Goal: Task Accomplishment & Management: Manage account settings

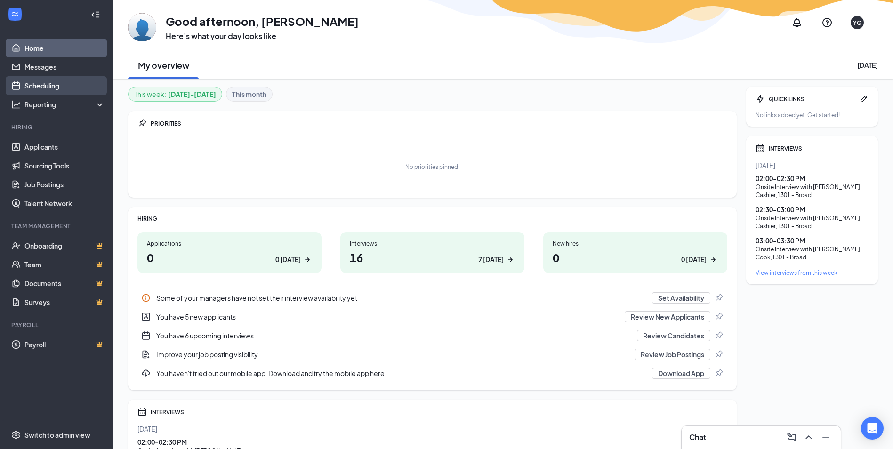
click at [59, 83] on link "Scheduling" at bounding box center [64, 85] width 80 height 19
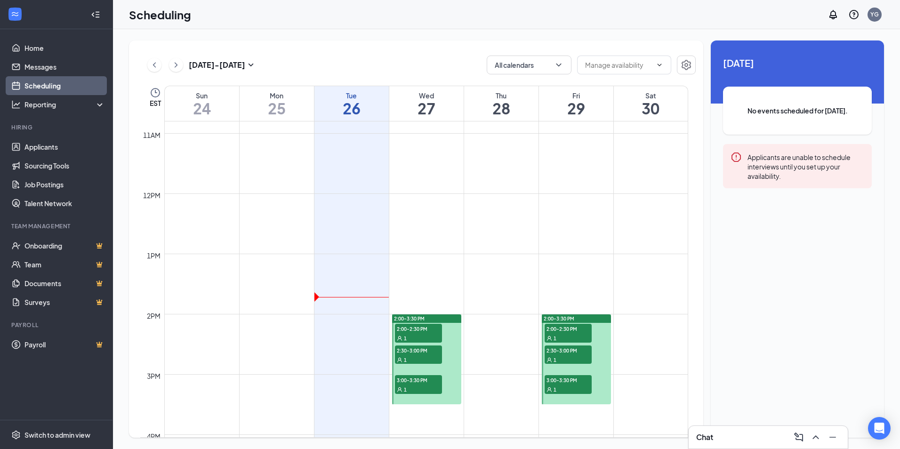
scroll to position [698, 0]
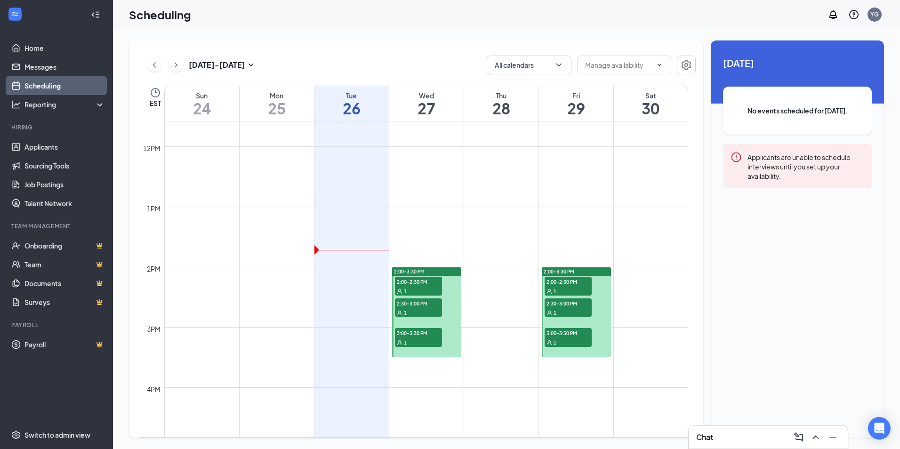
click at [447, 284] on div at bounding box center [426, 312] width 69 height 90
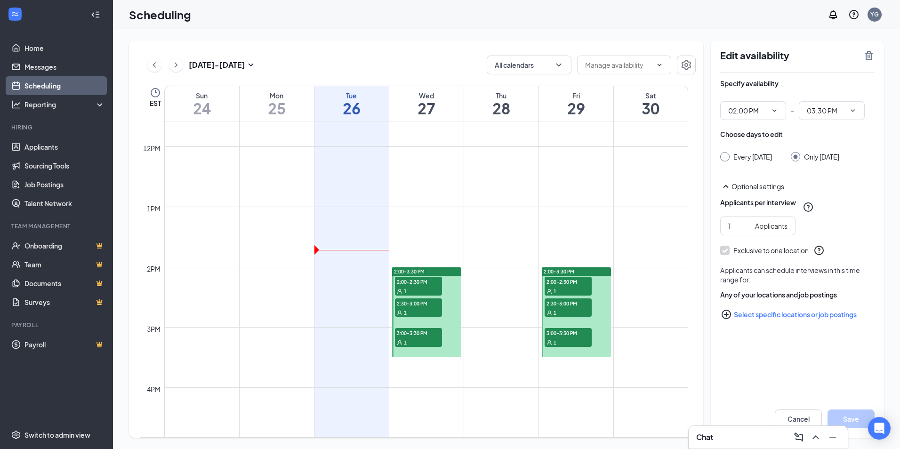
click at [441, 275] on div "2:00-3:30 PM" at bounding box center [426, 271] width 69 height 8
click at [46, 85] on link "Scheduling" at bounding box center [64, 85] width 80 height 19
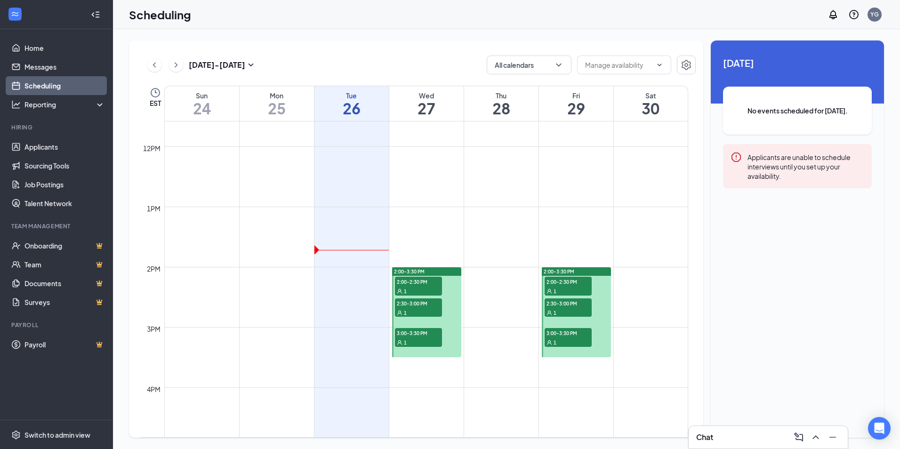
click at [435, 112] on h1 "27" at bounding box center [426, 108] width 74 height 16
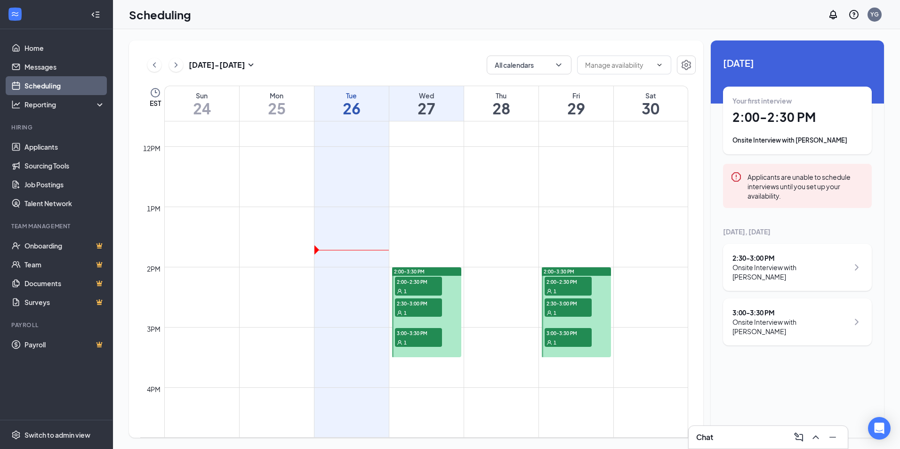
click at [445, 293] on div at bounding box center [426, 312] width 69 height 90
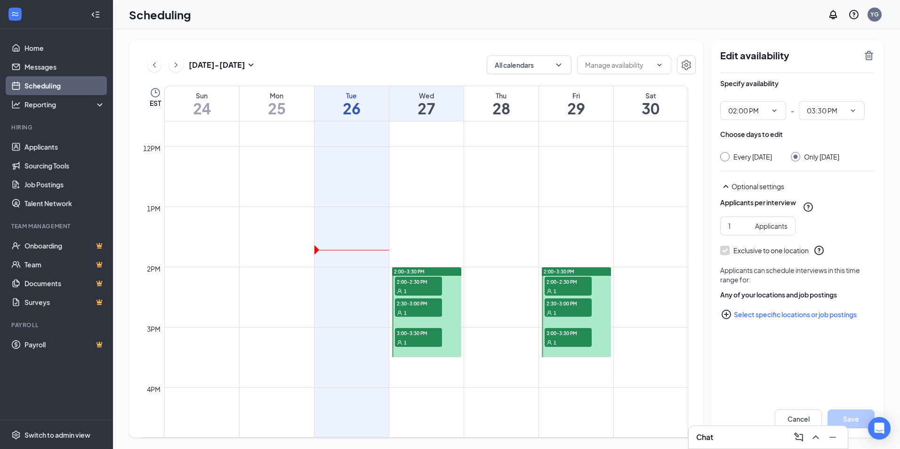
click at [437, 274] on div "2:00-3:30 PM" at bounding box center [426, 271] width 69 height 8
click at [450, 283] on div at bounding box center [426, 312] width 69 height 90
click at [449, 267] on div "2:00-3:30 PM 2:00-2:30 PM 1 2:30-3:00 PM 1 3:00-3:30 PM 1" at bounding box center [426, 312] width 72 height 90
click at [456, 273] on div "2:00-3:30 PM" at bounding box center [426, 271] width 69 height 8
click at [450, 270] on div "2:00-3:30 PM" at bounding box center [426, 271] width 69 height 8
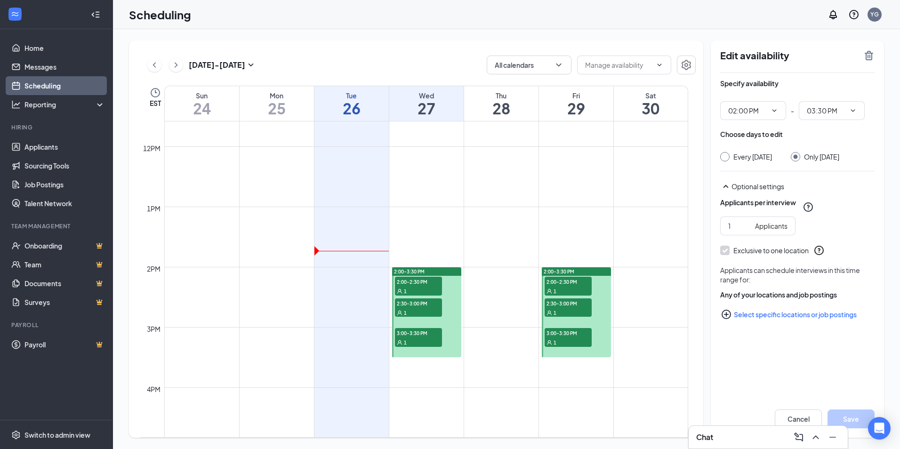
click at [447, 96] on div "Wed" at bounding box center [426, 95] width 74 height 9
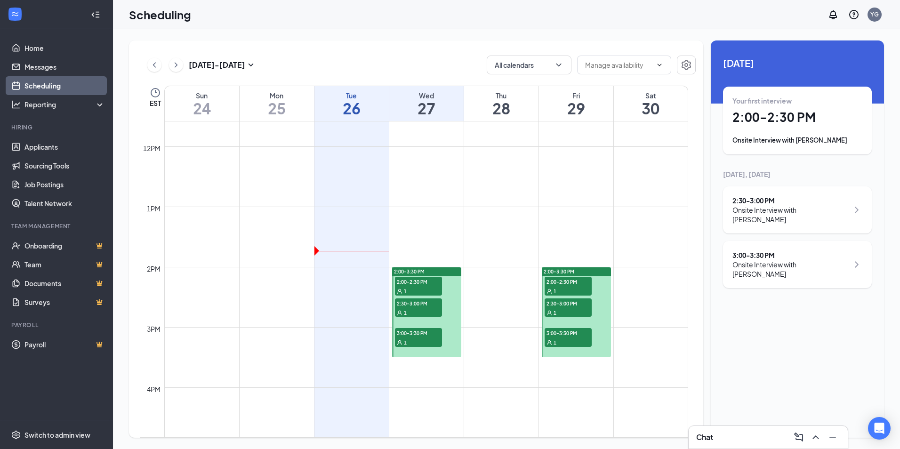
click at [443, 106] on h1 "27" at bounding box center [426, 108] width 74 height 16
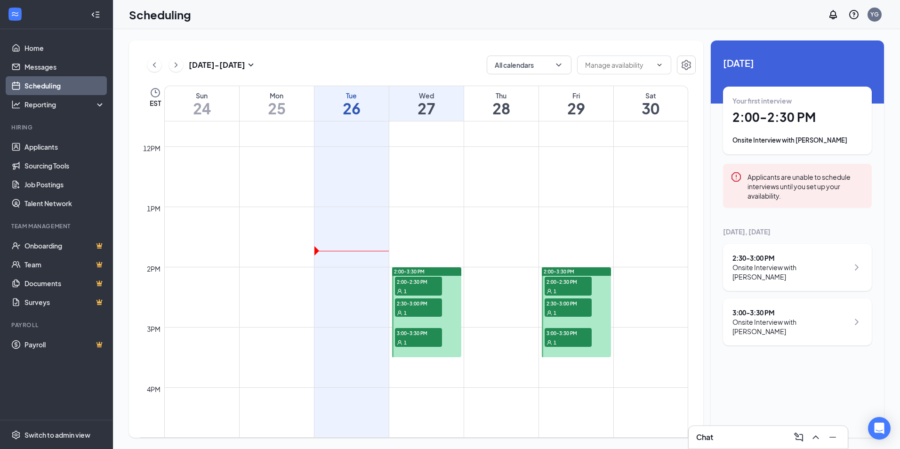
click at [847, 129] on div "Your first interview 2:00 - 2:30 PM Onsite Interview with [PERSON_NAME]" at bounding box center [797, 120] width 130 height 49
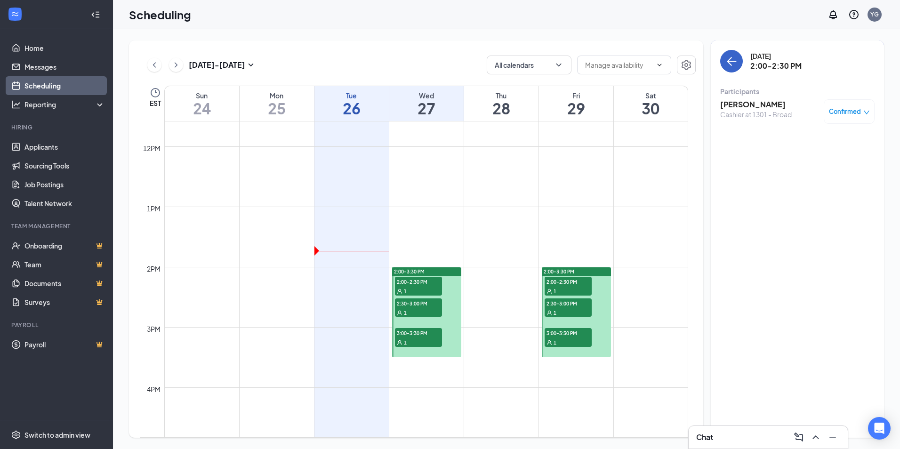
click at [731, 64] on icon "ArrowLeft" at bounding box center [731, 61] width 11 height 11
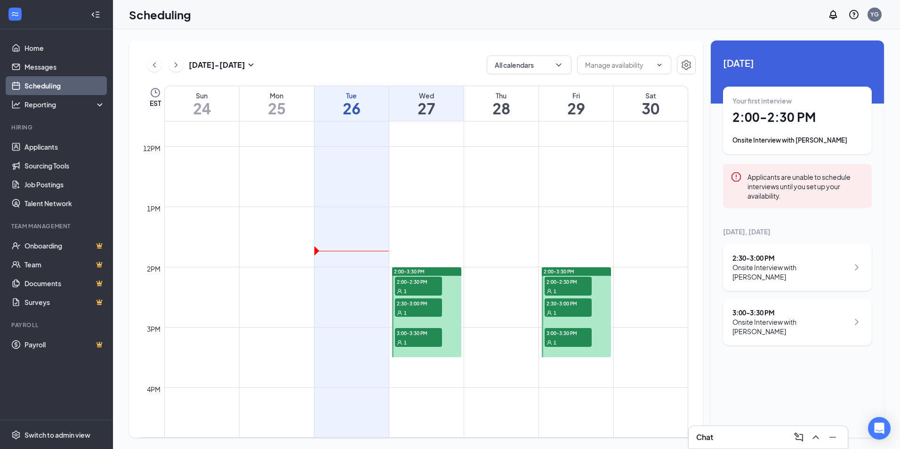
click at [830, 240] on div "[DATE], [DATE] 2:30 - 3:00 PM Onsite Interview with [PERSON_NAME] 3:00 - 3:30 P…" at bounding box center [797, 286] width 149 height 119
click at [829, 308] on div "3:00 - 3:30 PM" at bounding box center [790, 312] width 116 height 9
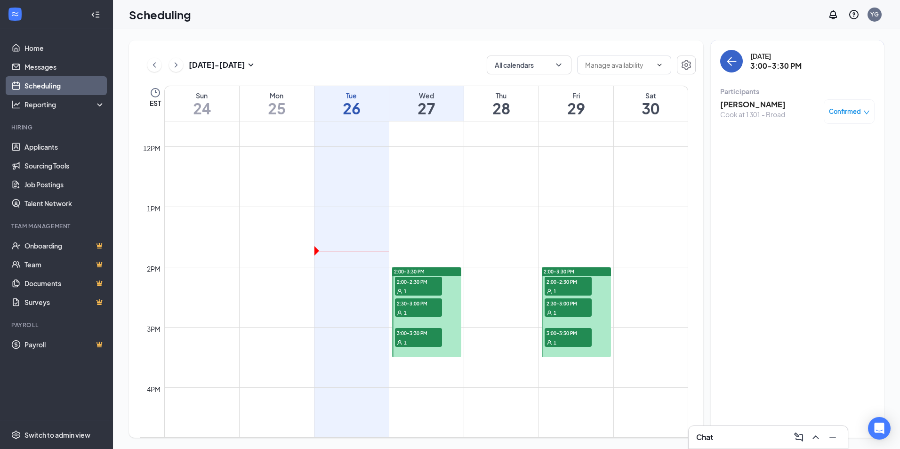
click at [732, 62] on icon "ArrowLeft" at bounding box center [731, 61] width 11 height 11
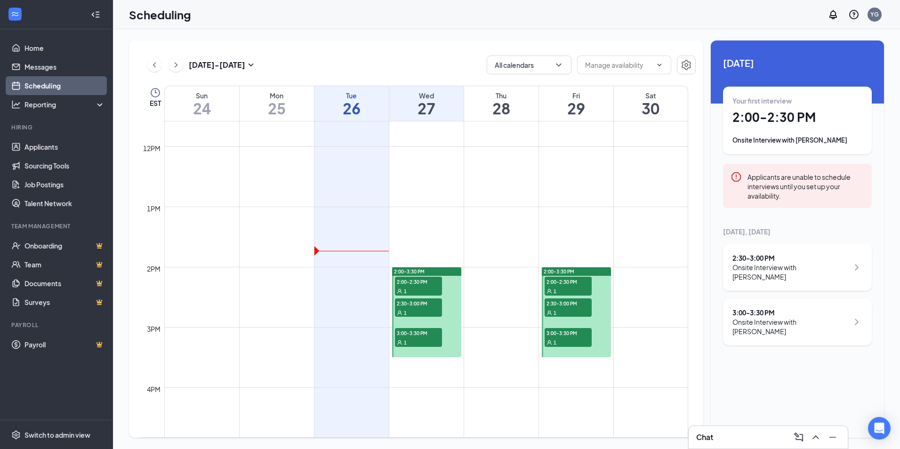
click at [594, 283] on div at bounding box center [576, 312] width 69 height 90
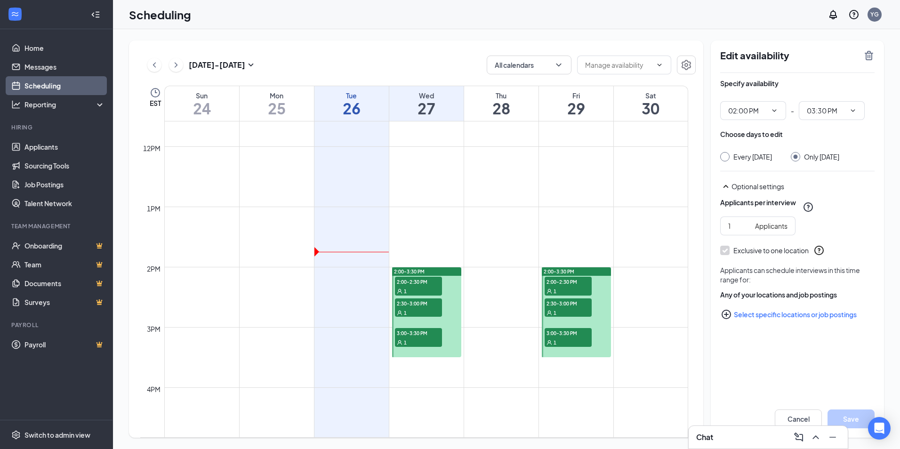
click at [456, 268] on div "2:00-3:30 PM" at bounding box center [426, 271] width 69 height 8
click at [456, 271] on div "2:00-3:30 PM" at bounding box center [426, 271] width 69 height 8
click at [431, 273] on div "2:00-3:30 PM" at bounding box center [426, 271] width 69 height 8
click at [447, 271] on div "2:00-3:30 PM" at bounding box center [426, 271] width 69 height 8
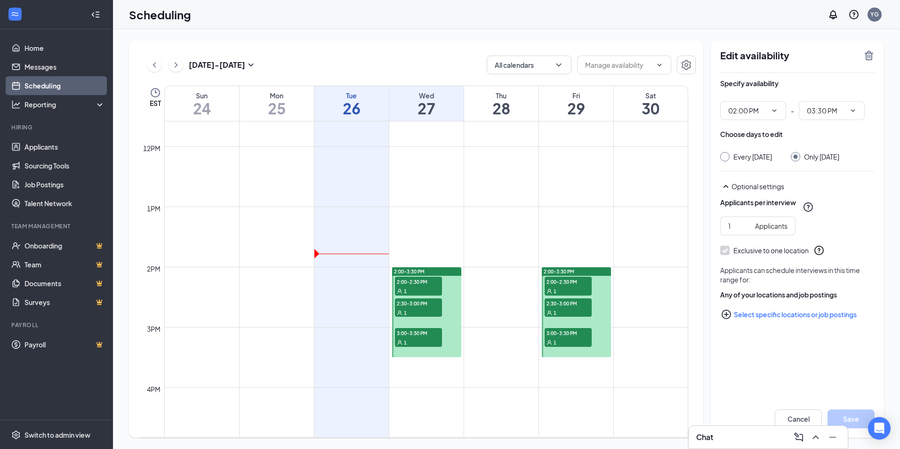
click at [451, 302] on div at bounding box center [426, 312] width 69 height 90
click at [34, 69] on link "Messages" at bounding box center [64, 66] width 80 height 19
type input "02:00 PM"
type input "03:30 PM"
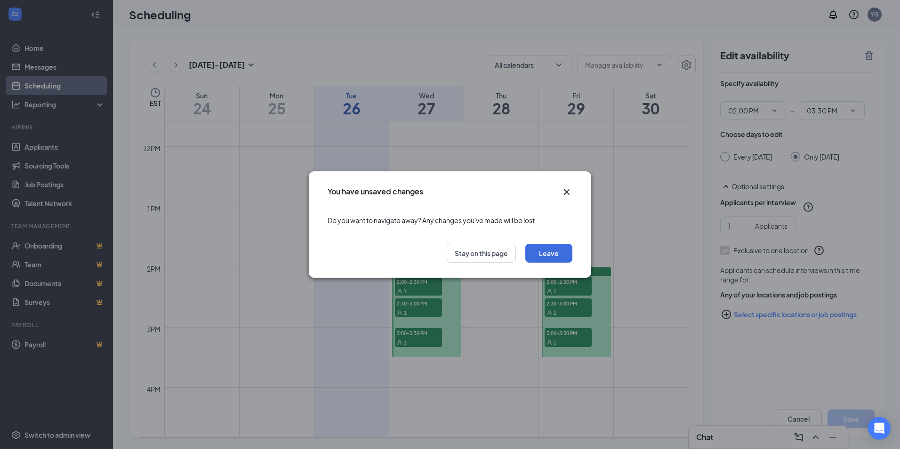
click at [570, 189] on icon "Cross" at bounding box center [566, 191] width 11 height 11
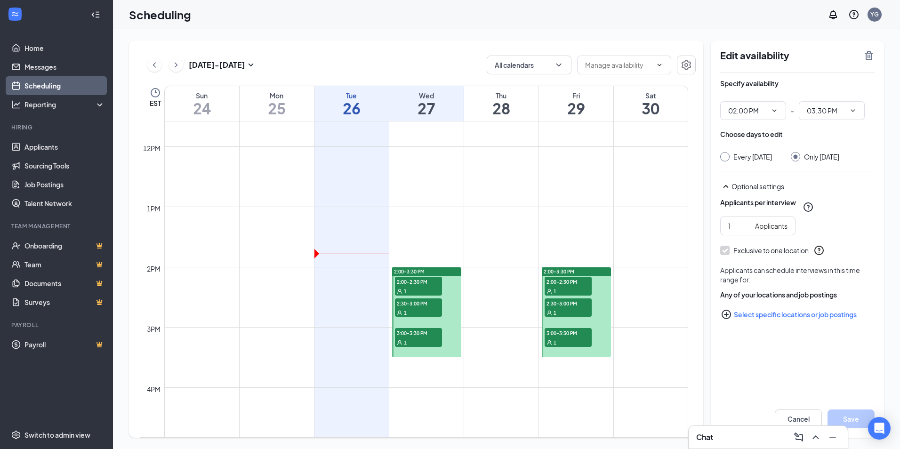
click at [62, 88] on link "Scheduling" at bounding box center [64, 85] width 80 height 19
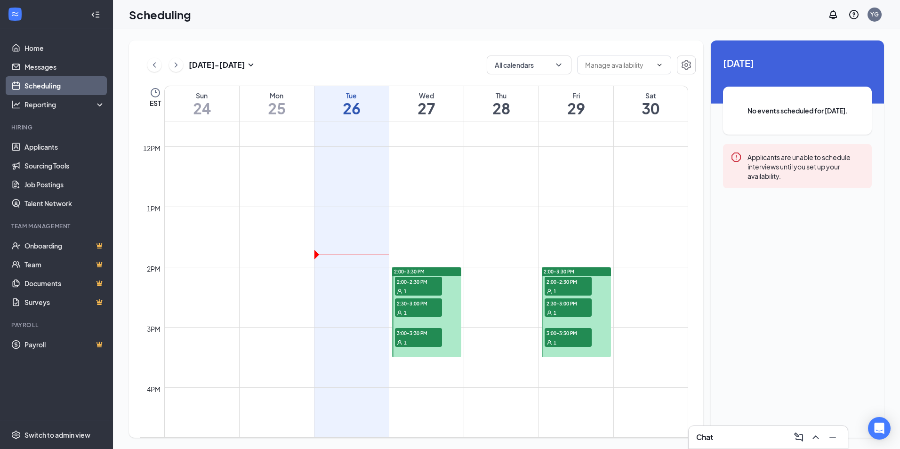
click at [64, 88] on link "Scheduling" at bounding box center [64, 85] width 80 height 19
click at [54, 83] on link "Scheduling" at bounding box center [64, 85] width 80 height 19
click at [414, 111] on h1 "27" at bounding box center [426, 108] width 74 height 16
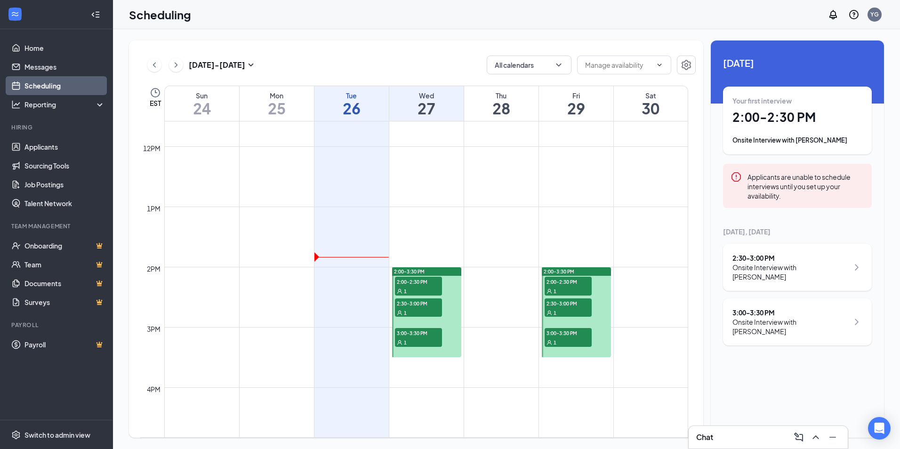
click at [578, 275] on div "2:00-3:30 PM" at bounding box center [576, 271] width 69 height 8
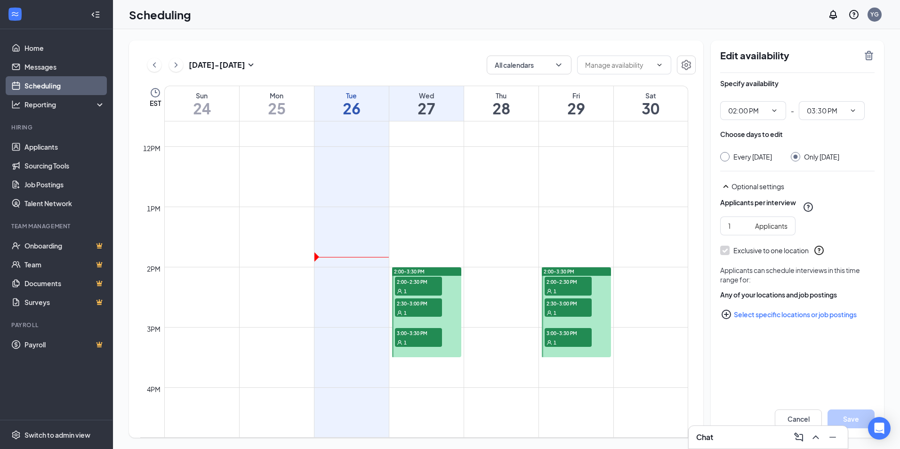
click at [582, 274] on div "2:00-3:30 PM" at bounding box center [576, 271] width 69 height 8
click at [600, 283] on div at bounding box center [576, 312] width 69 height 90
click at [583, 269] on div "2:00-3:30 PM" at bounding box center [576, 271] width 69 height 8
click at [582, 279] on span "2:00-2:30 PM" at bounding box center [567, 281] width 47 height 9
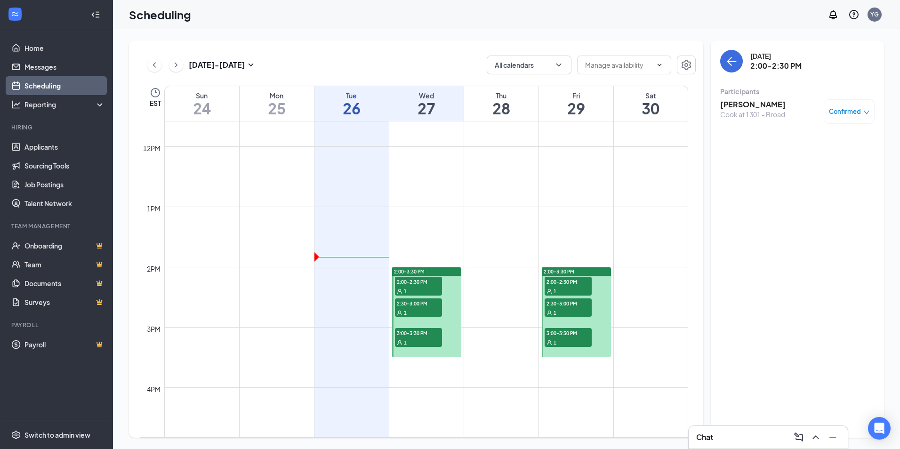
click at [586, 273] on div "2:00-3:30 PM" at bounding box center [576, 271] width 69 height 8
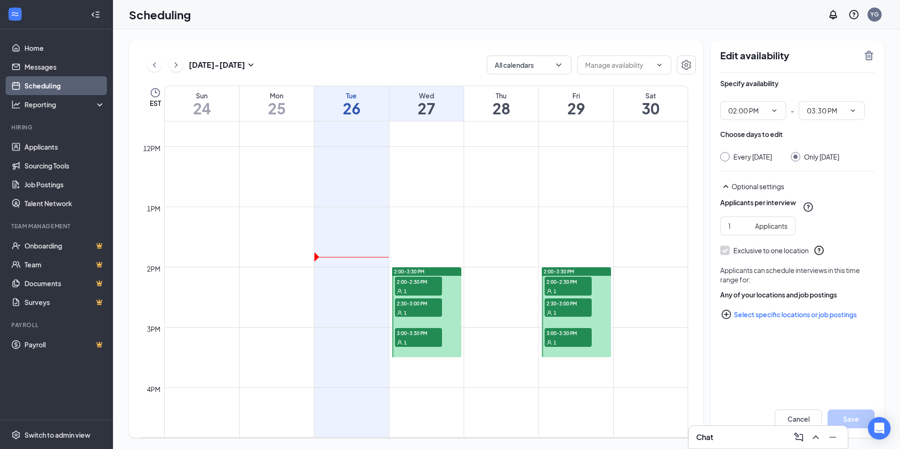
click at [561, 281] on span "2:00-2:30 PM" at bounding box center [567, 281] width 47 height 9
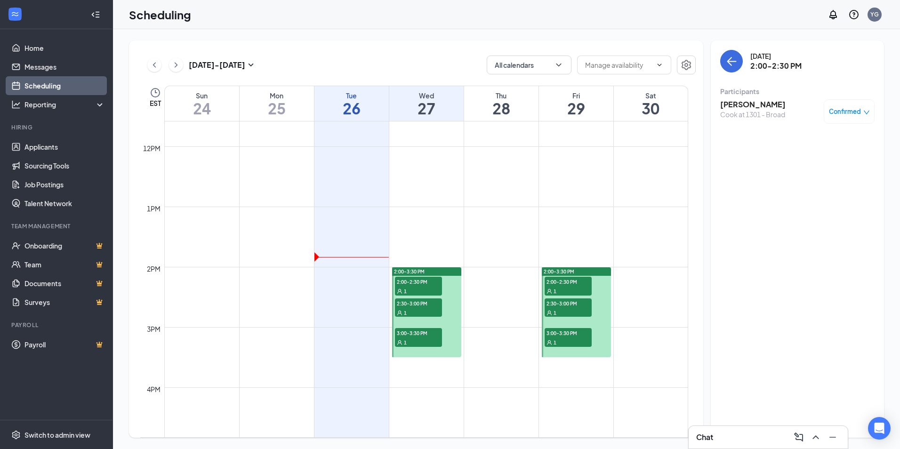
click at [551, 304] on span "2:30-3:00 PM" at bounding box center [567, 302] width 47 height 9
click at [555, 332] on span "3:00-3:30 PM" at bounding box center [567, 332] width 47 height 9
click at [420, 281] on span "2:00-2:30 PM" at bounding box center [418, 281] width 47 height 9
click at [417, 301] on span "2:30-3:00 PM" at bounding box center [418, 302] width 47 height 9
click at [412, 333] on span "3:00-3:30 PM" at bounding box center [418, 332] width 47 height 9
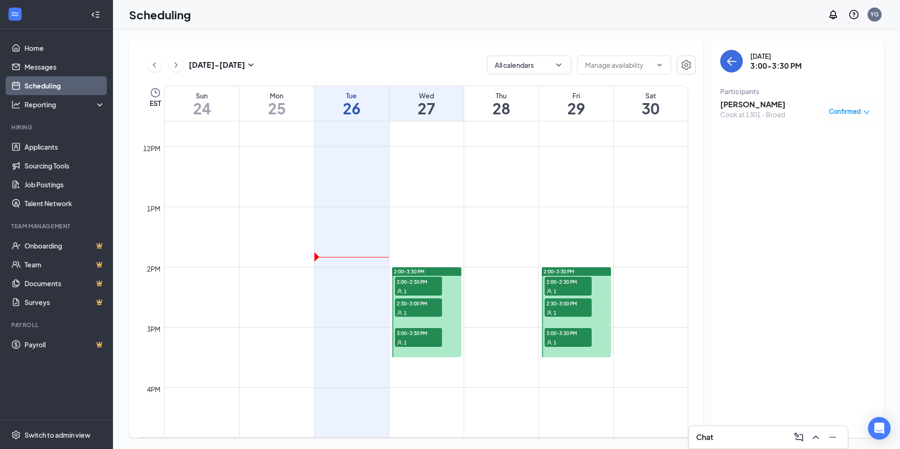
click at [564, 282] on span "2:00-2:30 PM" at bounding box center [567, 281] width 47 height 9
click at [564, 303] on span "2:30-3:00 PM" at bounding box center [567, 302] width 47 height 9
click at [561, 332] on span "3:00-3:30 PM" at bounding box center [567, 332] width 47 height 9
